Goal: Information Seeking & Learning: Learn about a topic

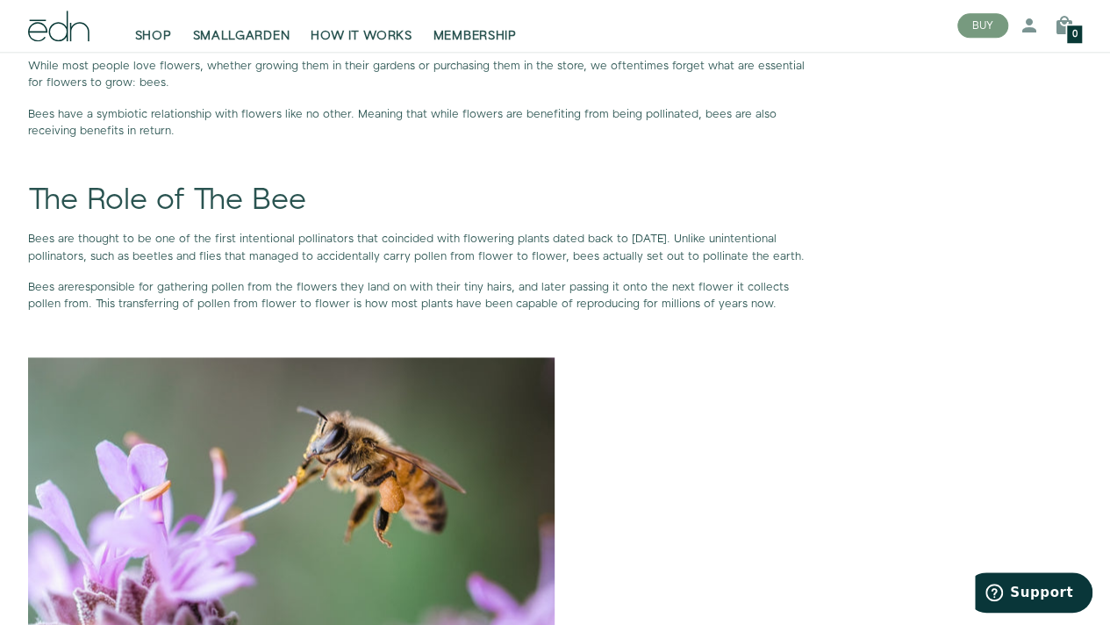
scroll to position [1053, 0]
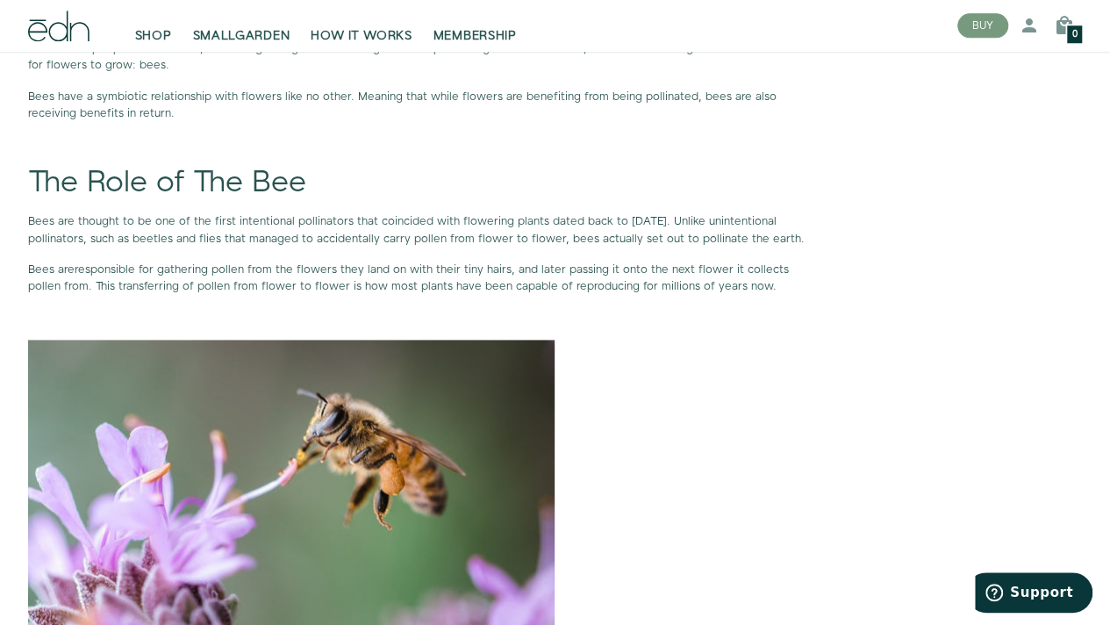
drag, startPoint x: 25, startPoint y: 220, endPoint x: 429, endPoint y: 292, distance: 410.9
click at [708, 215] on span "Bees are thought to be one of the first intentional pollinators that coincided …" at bounding box center [416, 229] width 777 height 32
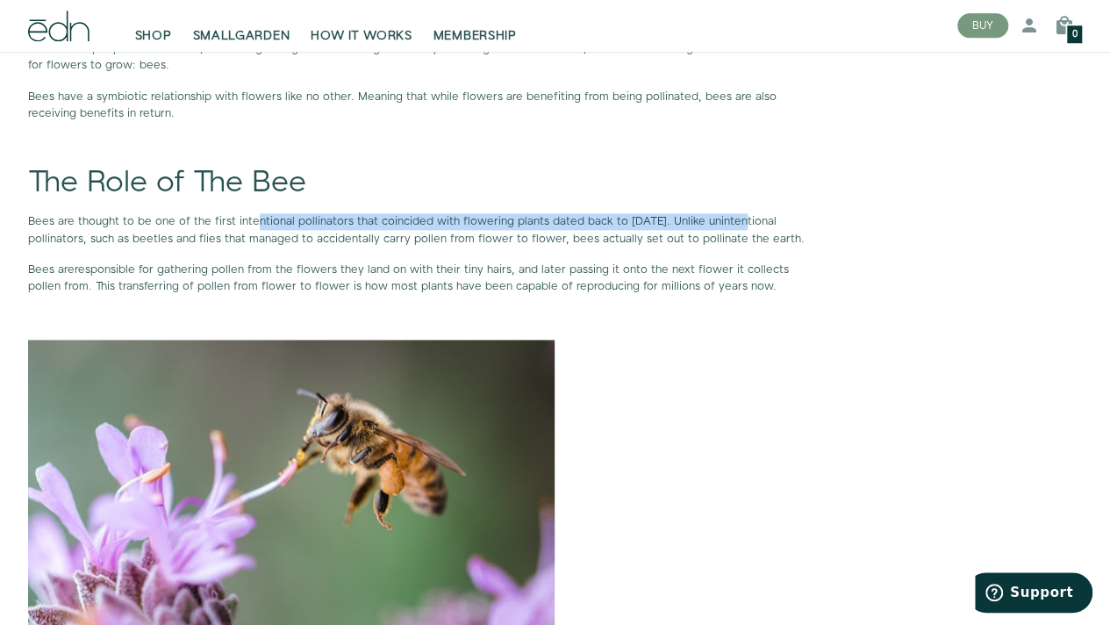
drag, startPoint x: 733, startPoint y: 222, endPoint x: 252, endPoint y: 205, distance: 481.2
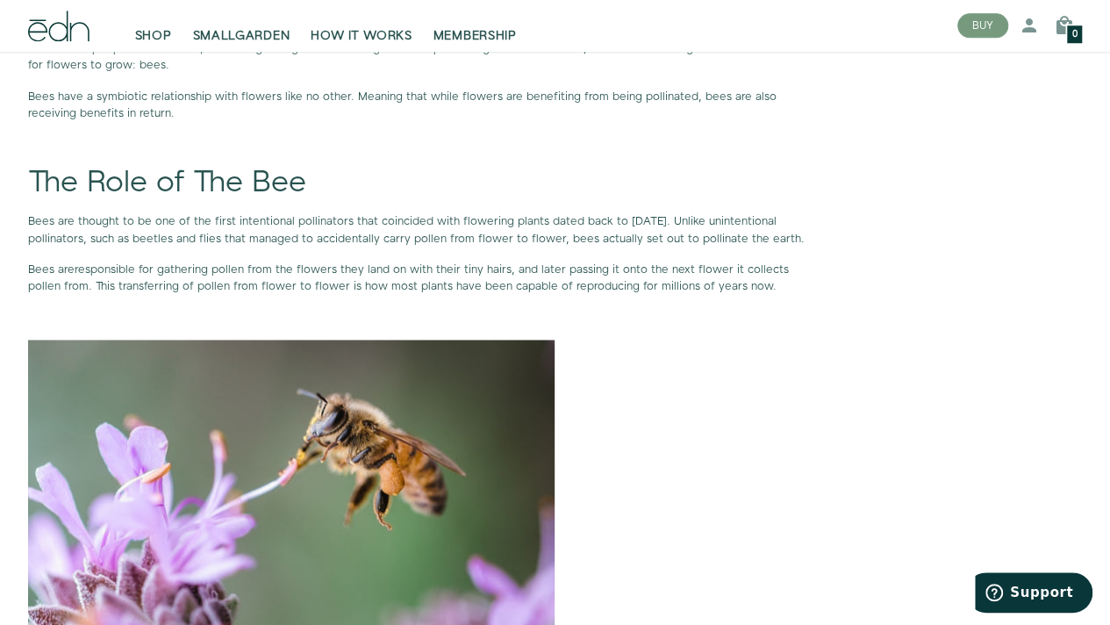
click at [444, 117] on p "Bees have a symbiotic relationship with flowers like no other. Meaning that whi…" at bounding box center [418, 105] width 780 height 33
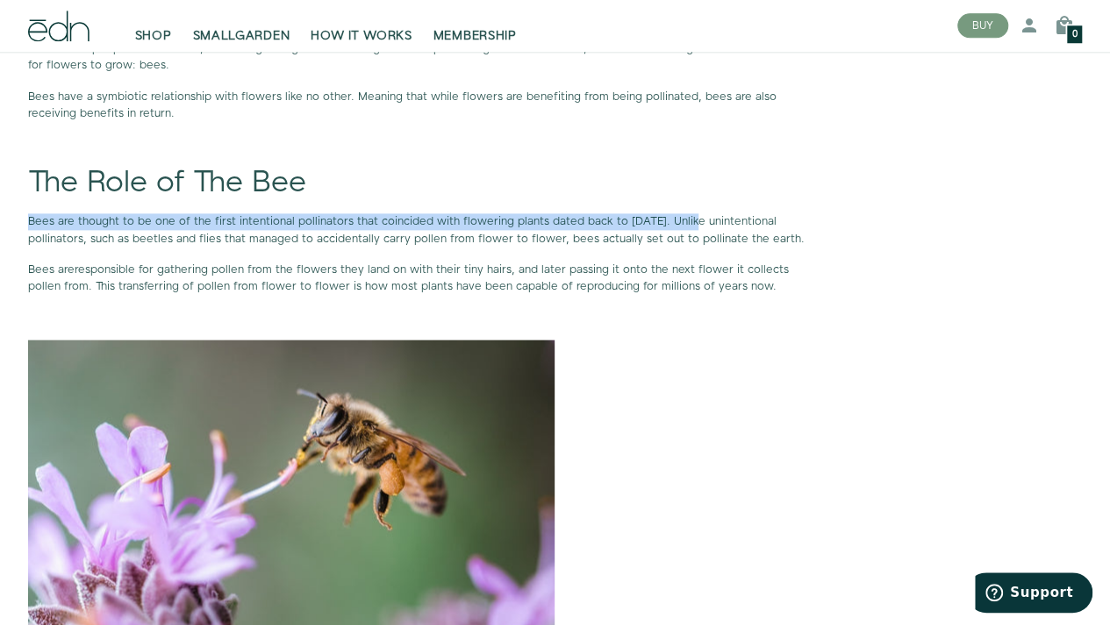
drag, startPoint x: 5, startPoint y: 213, endPoint x: 685, endPoint y: 225, distance: 679.3
copy span "Bees are thought to be one of the first intentional pollinators that coincided …"
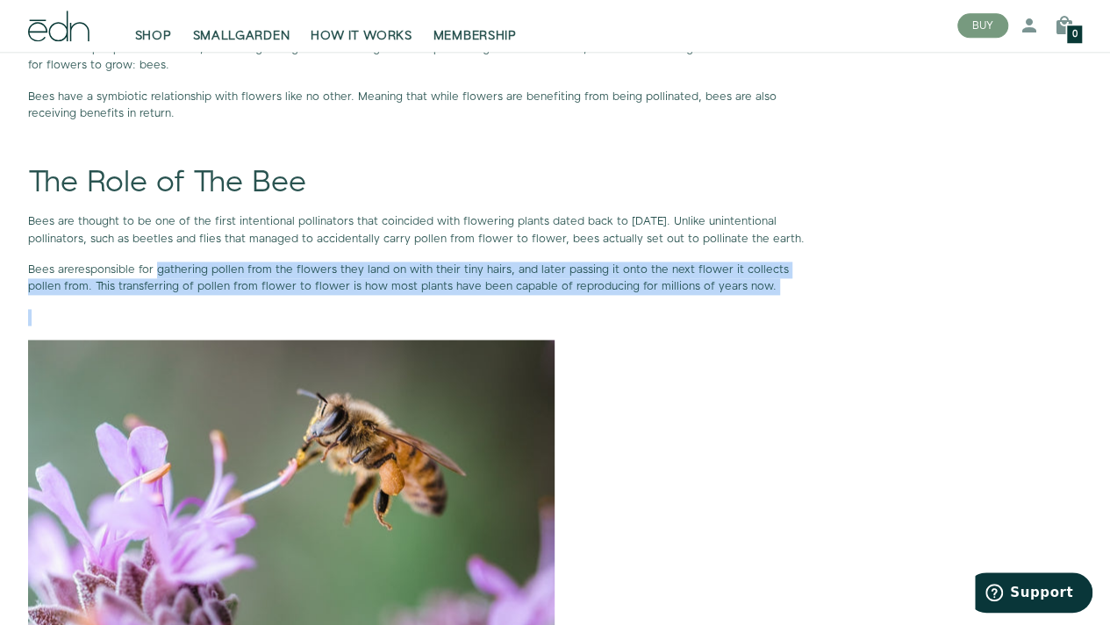
drag, startPoint x: 157, startPoint y: 285, endPoint x: 602, endPoint y: 326, distance: 446.8
copy div "gathering pollen from the flowers they land on with their tiny hairs, and later…"
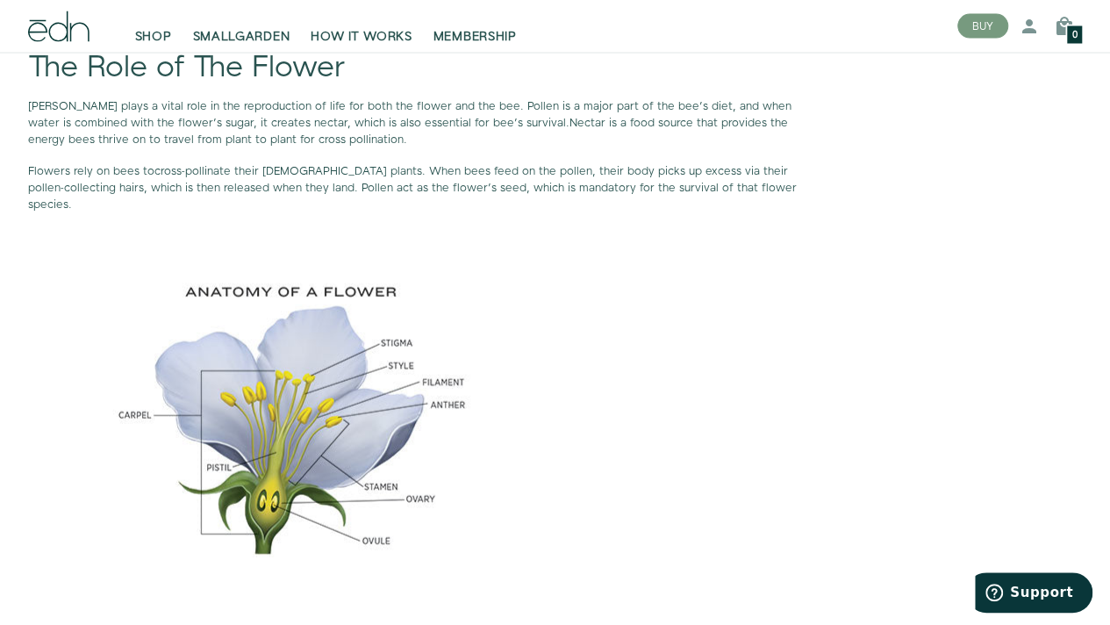
scroll to position [1755, 0]
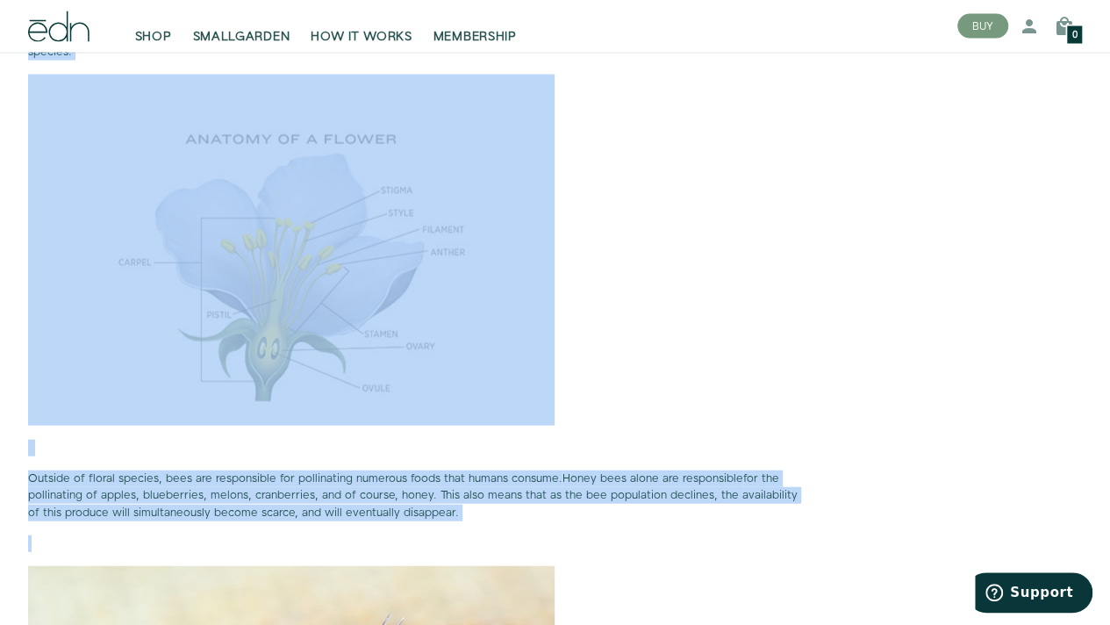
scroll to position [1931, 0]
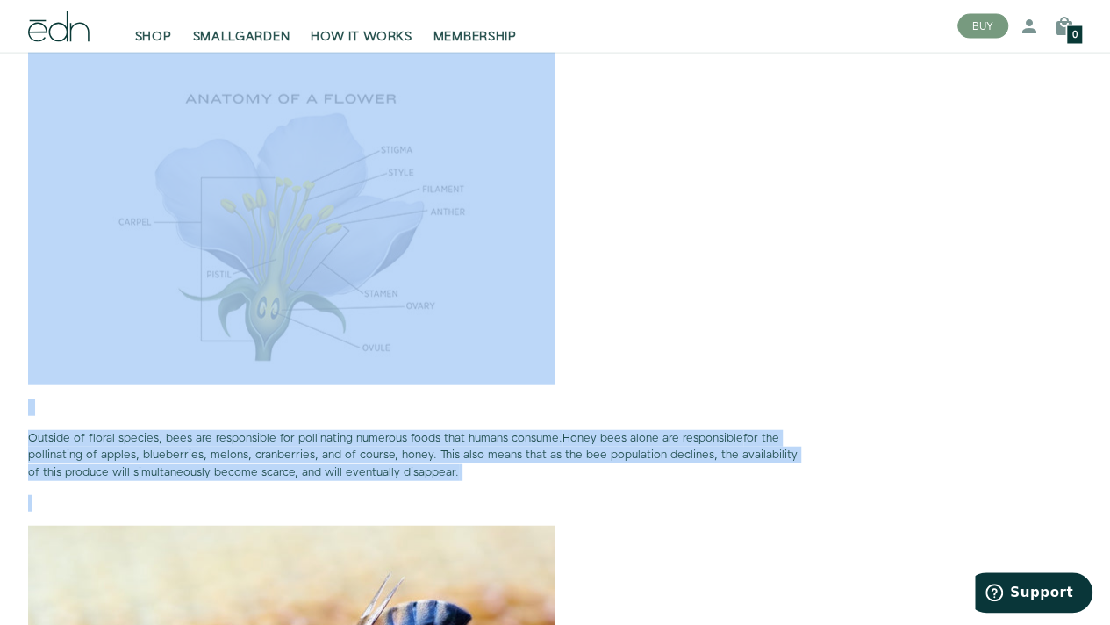
drag, startPoint x: 23, startPoint y: 99, endPoint x: 467, endPoint y: 473, distance: 580.5
click at [467, 473] on div "While most people love flowers, whether growing them in their gardens or purcha…" at bounding box center [432, 561] width 836 height 4412
copy div "Loremi dolor s ametc adip el sed doeiusmodtem in utla etd magn ali enimad min v…"
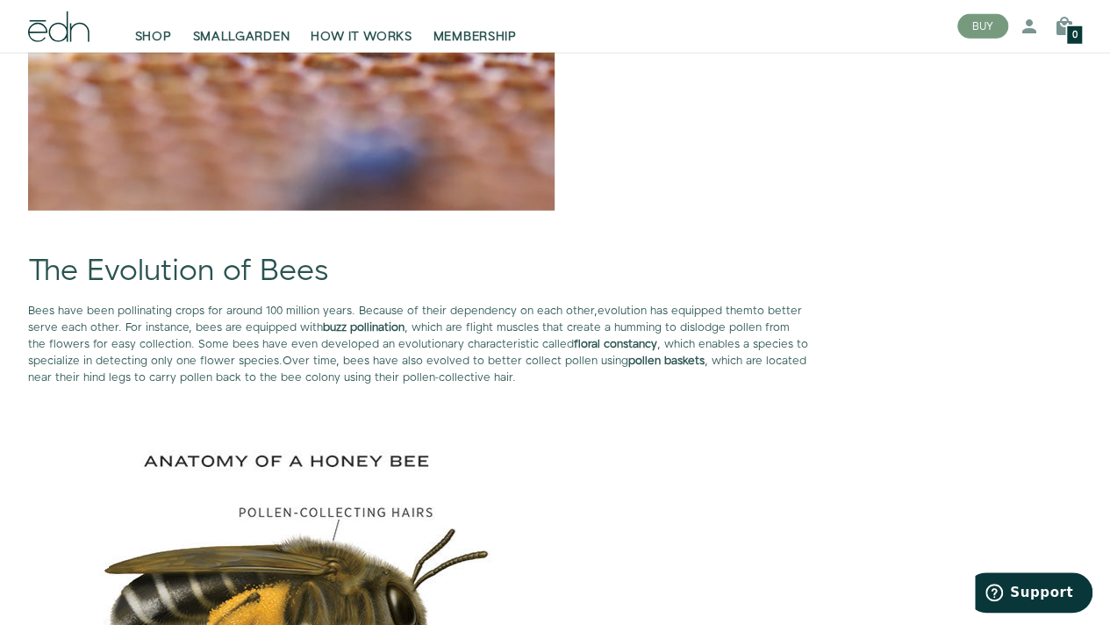
scroll to position [2633, 0]
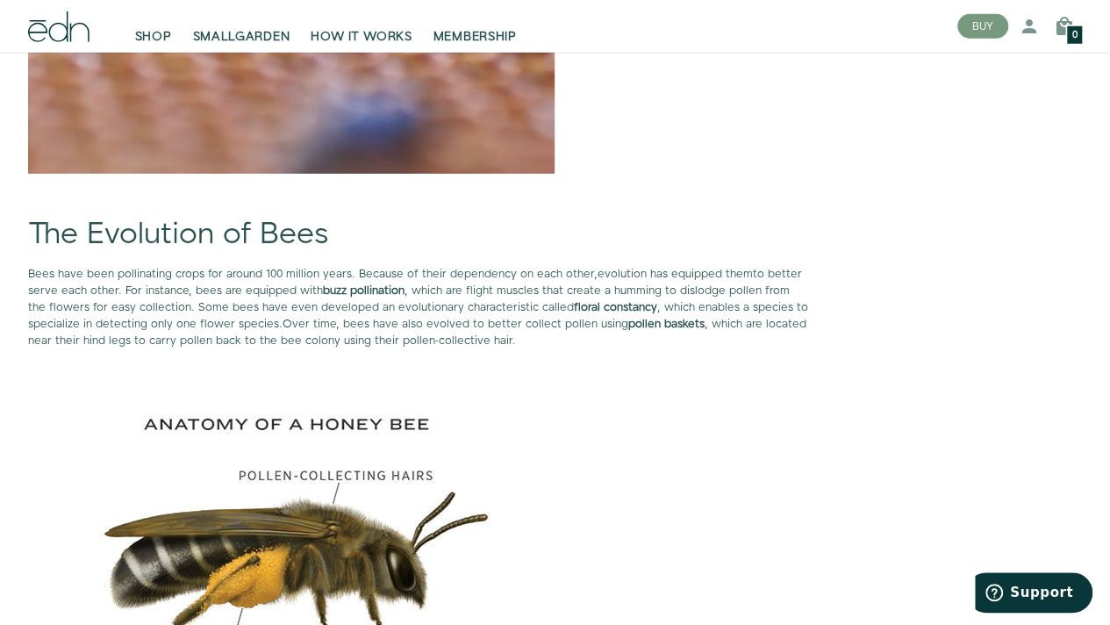
click at [545, 178] on div "While most people love flowers, whether growing them in their gardens or purcha…" at bounding box center [418, 188] width 780 height 3454
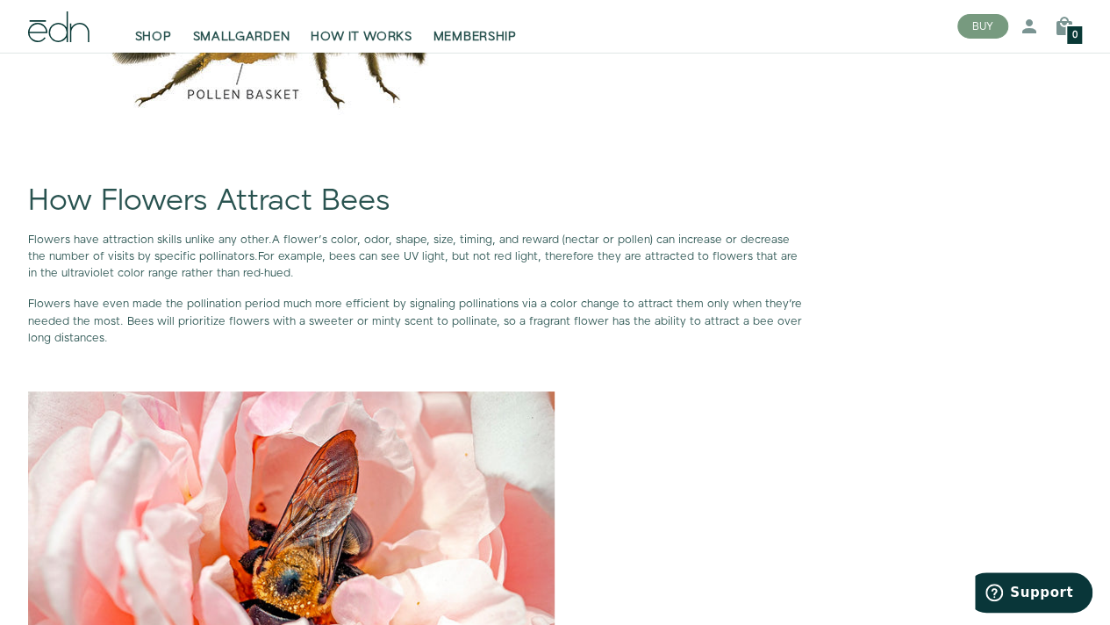
scroll to position [3159, 0]
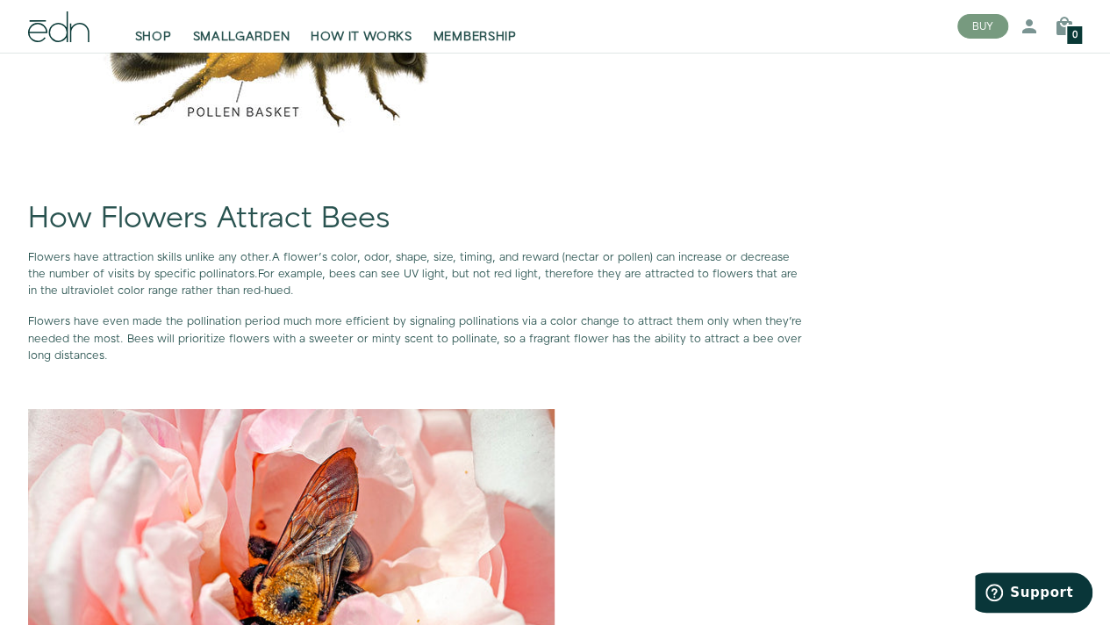
drag, startPoint x: 30, startPoint y: 253, endPoint x: 233, endPoint y: 355, distance: 228.0
copy div "Flowers have attraction skills unlike any other. A flower’s color, odor, shape,…"
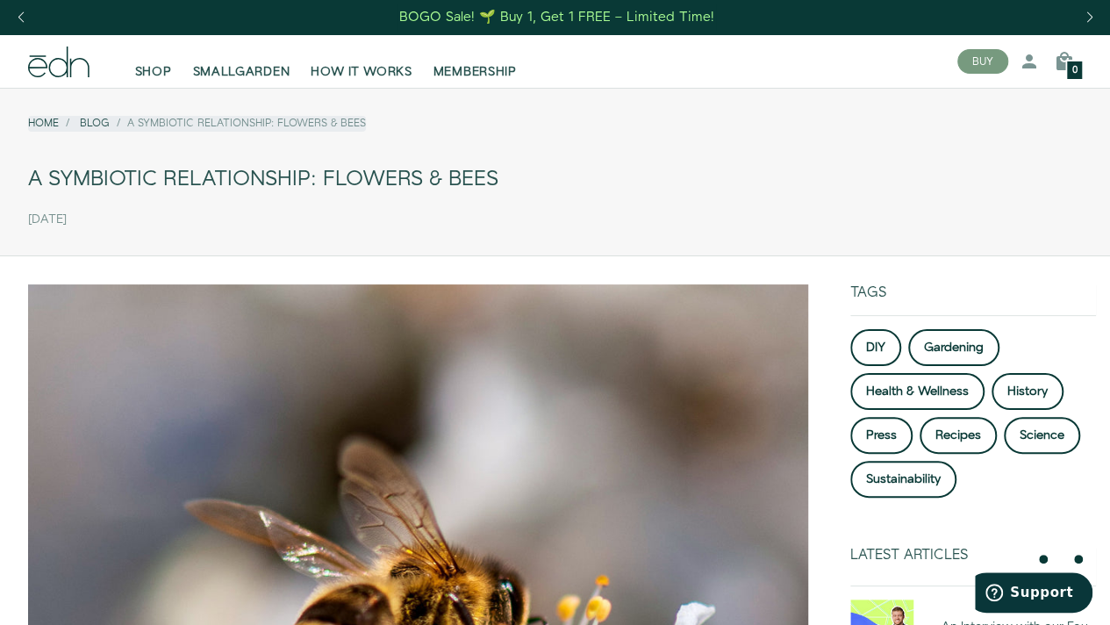
scroll to position [0, 0]
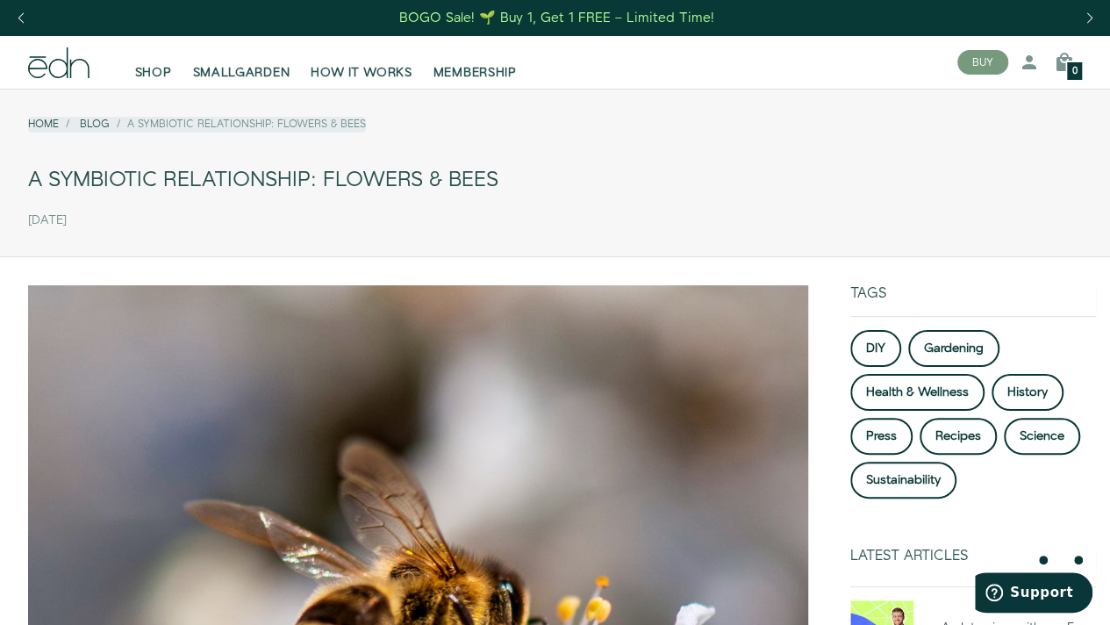
drag, startPoint x: 520, startPoint y: 173, endPoint x: 128, endPoint y: 174, distance: 391.4
click at [128, 173] on div "A Symbiotic Relationship: Flowers & Bees" at bounding box center [555, 180] width 1054 height 39
click at [718, 214] on div "[DATE]" at bounding box center [555, 220] width 1054 height 29
